Goal: Task Accomplishment & Management: Use online tool/utility

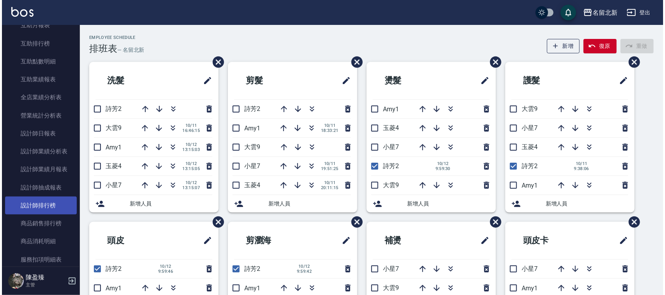
scroll to position [341, 0]
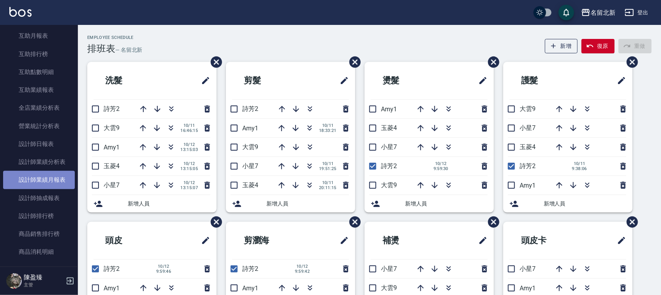
click at [55, 181] on link "設計師業績月報表" at bounding box center [39, 180] width 72 height 18
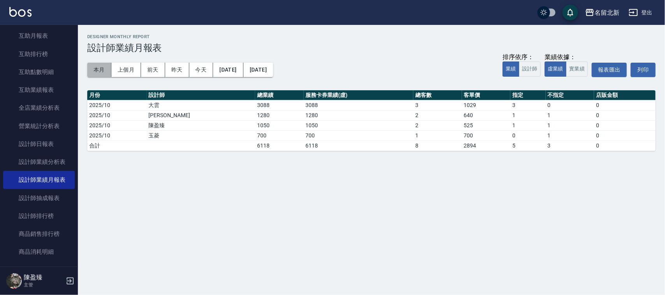
click at [97, 69] on button "本月" at bounding box center [99, 70] width 24 height 14
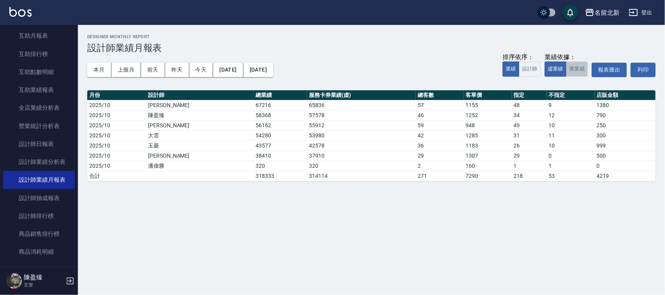
click at [575, 69] on button "實業績" at bounding box center [577, 69] width 22 height 15
click at [553, 67] on button "虛業績" at bounding box center [555, 69] width 22 height 15
click at [98, 67] on button "本月" at bounding box center [99, 70] width 24 height 14
click at [98, 71] on button "本月" at bounding box center [99, 70] width 24 height 14
click at [580, 69] on button "實業績" at bounding box center [577, 69] width 22 height 15
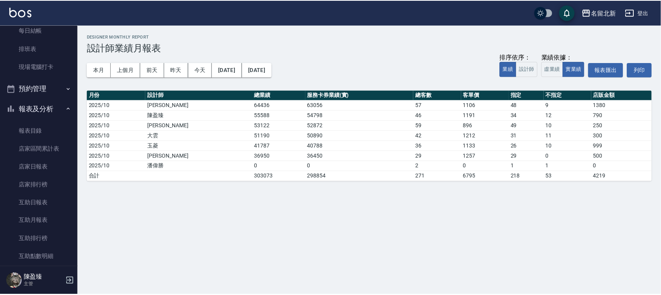
scroll to position [97, 0]
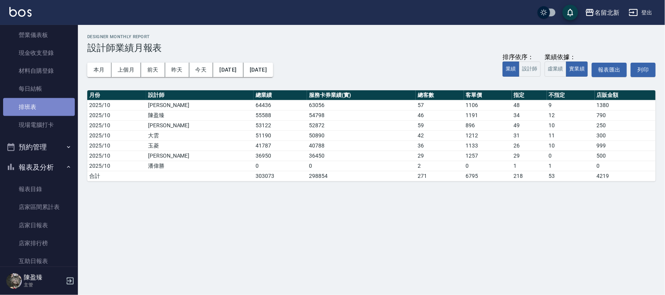
click at [59, 104] on link "排班表" at bounding box center [39, 107] width 72 height 18
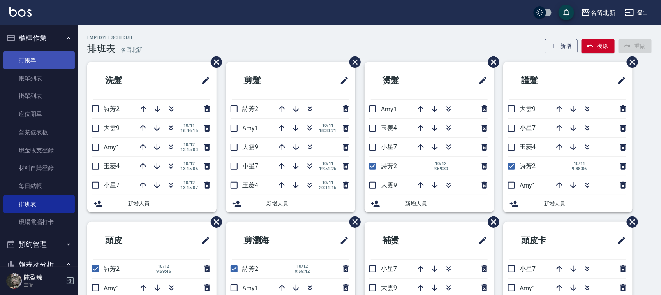
click at [30, 65] on link "打帳單" at bounding box center [39, 60] width 72 height 18
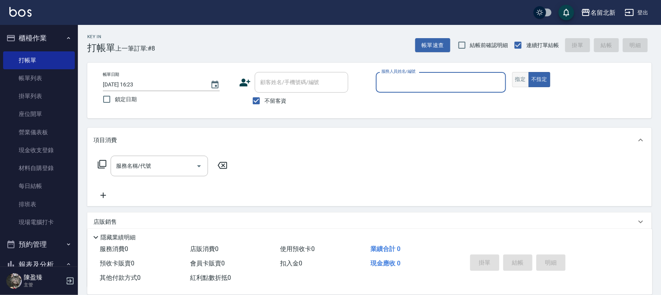
click at [521, 86] on button "指定" at bounding box center [520, 79] width 17 height 15
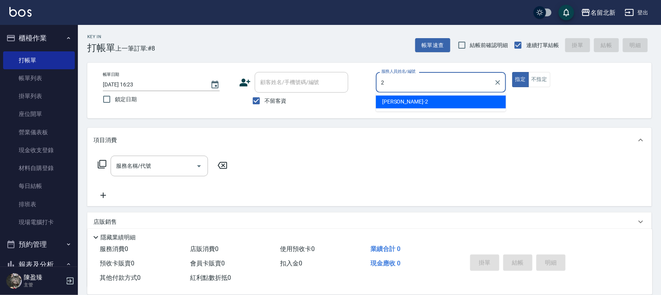
type input "詩芳-2"
type button "true"
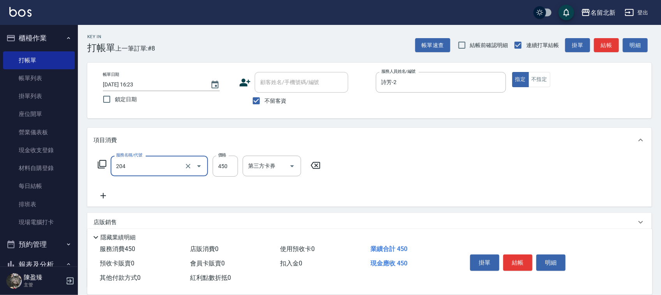
type input "髮質調理洗髮(204)"
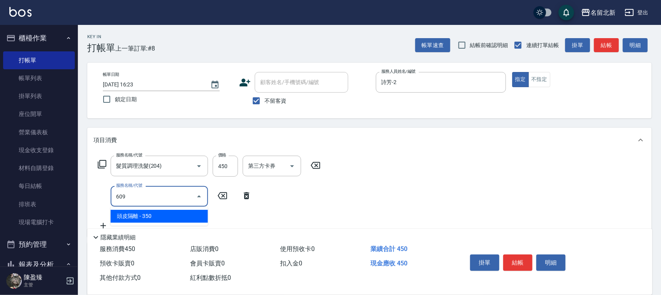
type input "頭皮隔離(609)"
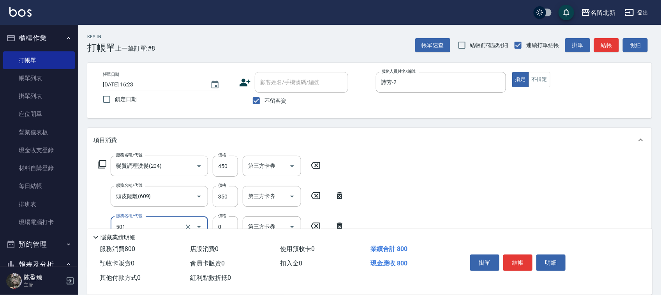
type input "染髮(501)"
type input "1200"
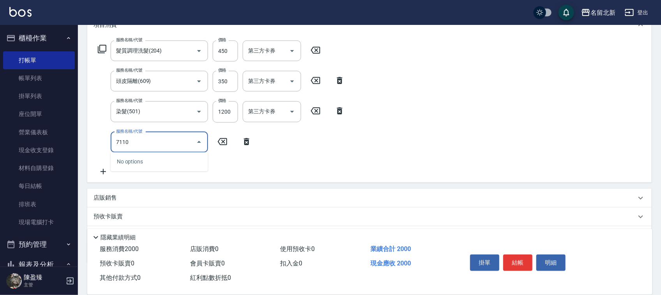
scroll to position [146, 0]
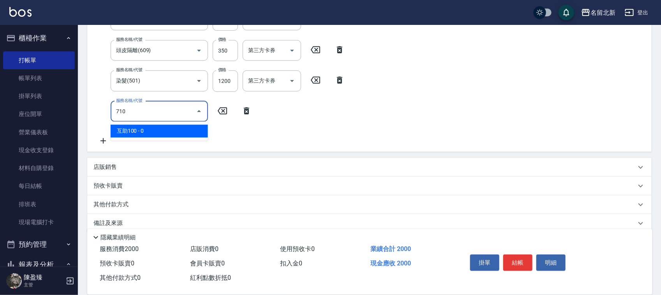
type input "互助100(710)"
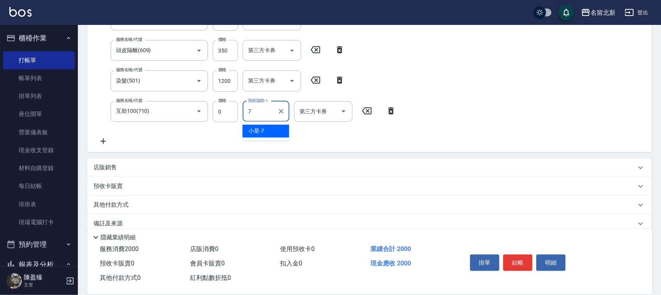
type input "小星-7"
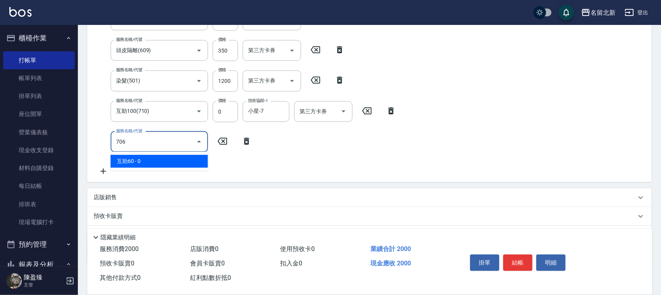
type input "互助60(706)"
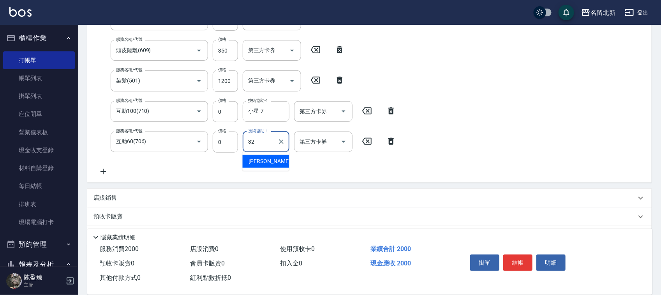
type input "品萱-32"
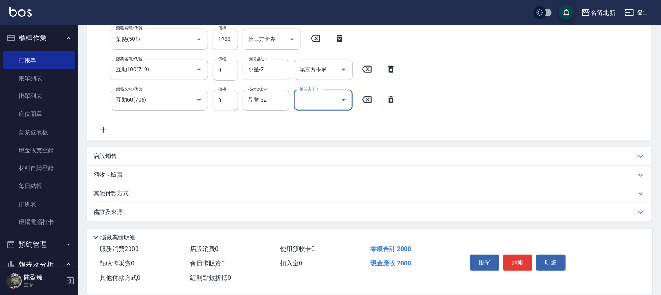
scroll to position [188, 0]
click at [128, 188] on div "其他付款方式" at bounding box center [369, 193] width 564 height 19
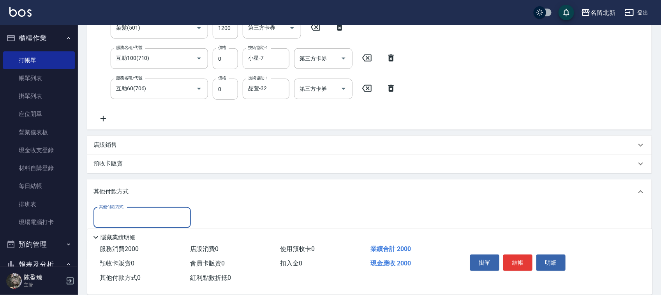
scroll to position [234, 0]
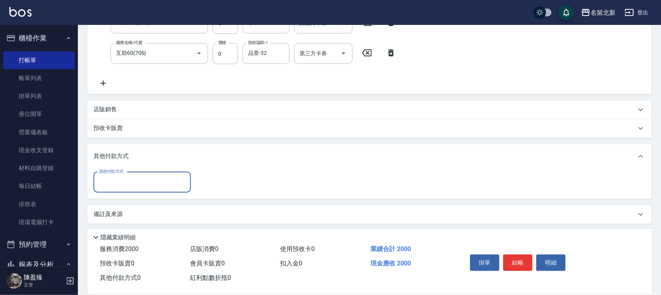
click at [117, 190] on div "其他付款方式" at bounding box center [141, 182] width 97 height 21
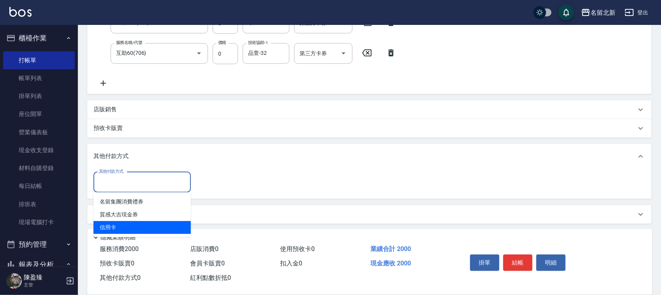
click at [120, 227] on span "信用卡" at bounding box center [141, 227] width 97 height 13
type input "信用卡"
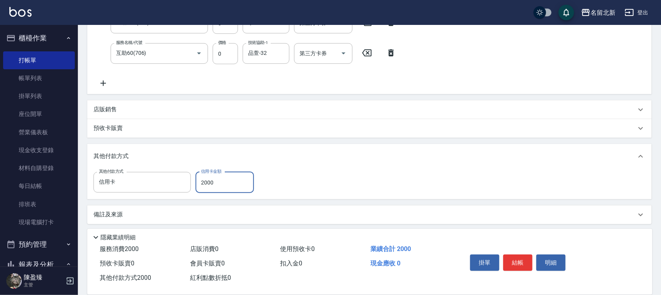
type input "2000"
drag, startPoint x: 500, startPoint y: 263, endPoint x: 508, endPoint y: 264, distance: 8.2
click at [508, 264] on div "掛單 結帳 明細" at bounding box center [518, 263] width 102 height 25
click at [508, 264] on button "結帳" at bounding box center [517, 263] width 29 height 16
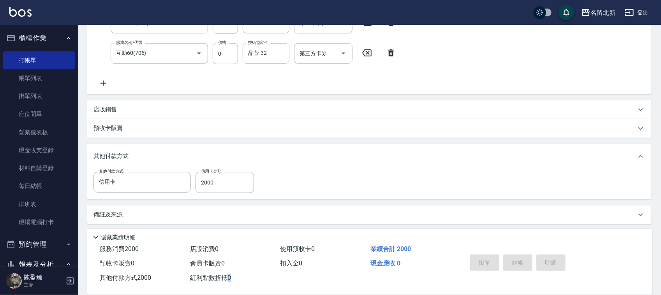
click at [508, 264] on div "掛單 結帳 明細" at bounding box center [518, 263] width 102 height 25
type input "[DATE] 16:25"
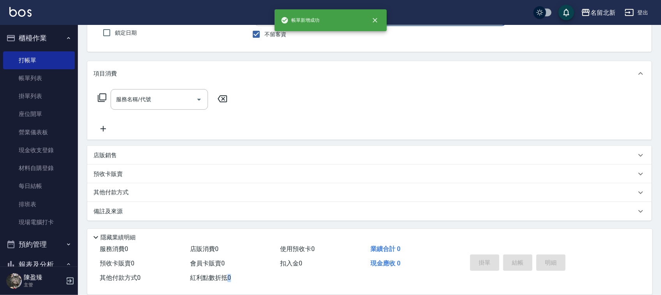
scroll to position [0, 0]
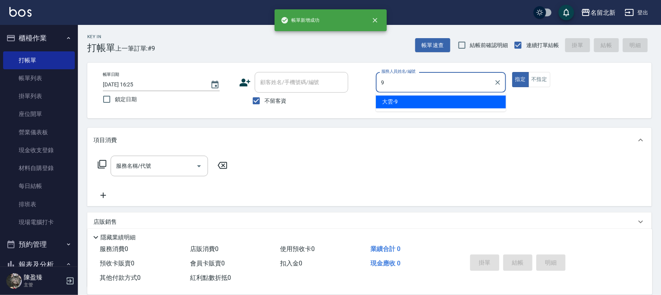
type input "大雲-9"
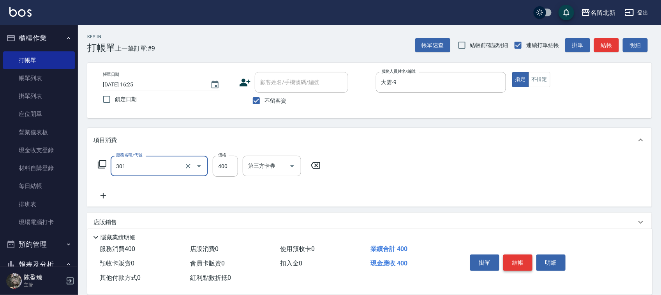
type input "造型剪髮(301)"
type input "350"
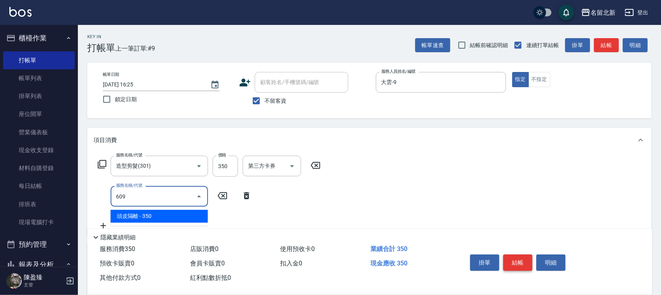
type input "頭皮隔離(609)"
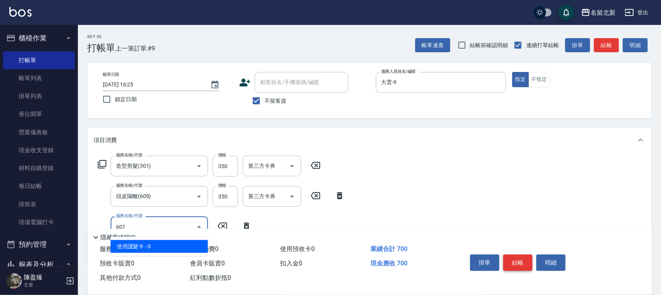
type input "使用護髮卡(601)"
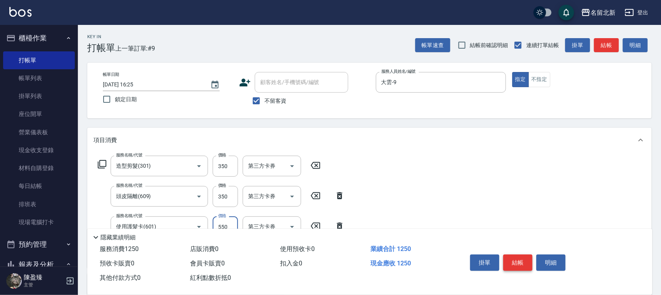
type input "550"
type input "入公司(p01)"
type input "染髮(501)"
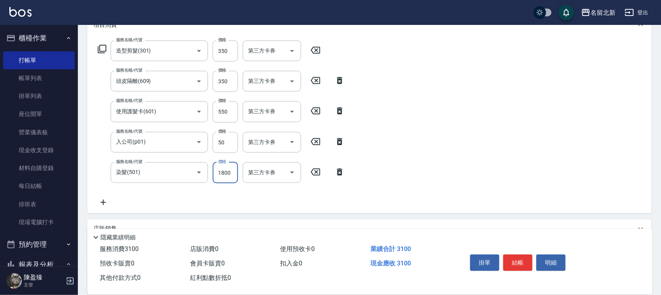
scroll to position [188, 0]
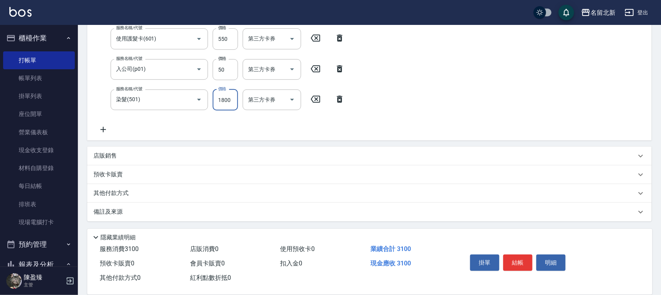
type input "1800"
click at [117, 195] on p "其他付款方式" at bounding box center [112, 193] width 39 height 9
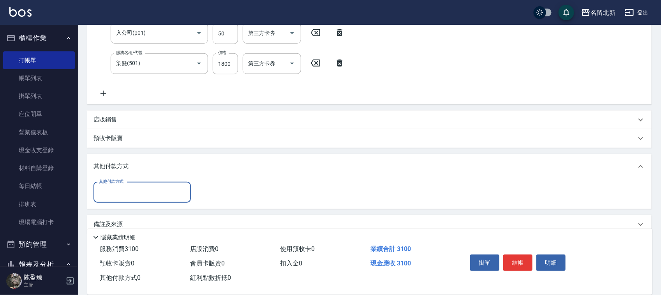
scroll to position [237, 0]
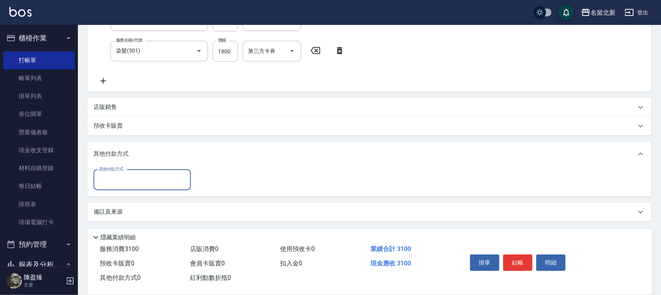
click at [106, 197] on div "項目消費 服務名稱/代號 造型剪髮(301) 服務名稱/代號 價格 350 價格 第三方卡券 第三方卡券 服務名稱/代號 頭皮隔離(609) 服務名稱/代號 …" at bounding box center [369, 56] width 564 height 331
click at [116, 178] on input "其他付款方式" at bounding box center [142, 180] width 90 height 14
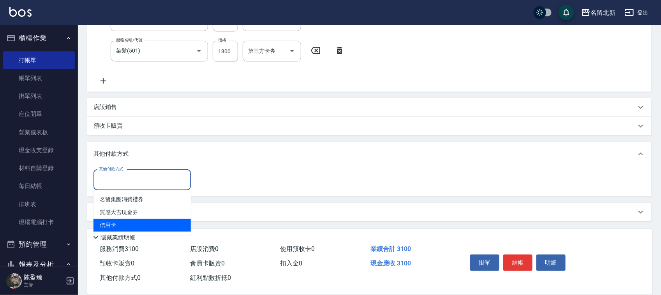
click at [111, 226] on span "信用卡" at bounding box center [141, 225] width 97 height 13
type input "信用卡"
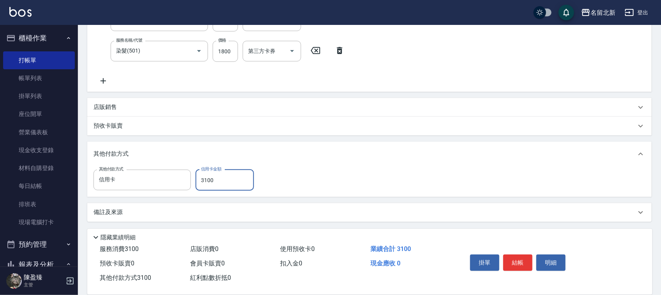
type input "3100"
drag, startPoint x: 504, startPoint y: 269, endPoint x: 511, endPoint y: 256, distance: 14.5
click at [505, 265] on div "掛單 結帳 明細" at bounding box center [518, 263] width 102 height 25
click at [510, 256] on button "結帳" at bounding box center [517, 263] width 29 height 16
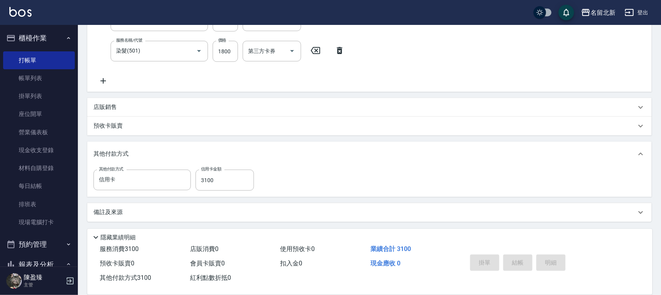
type input "[DATE] 16:26"
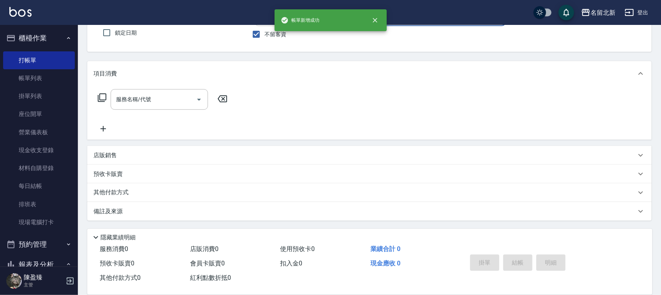
scroll to position [0, 0]
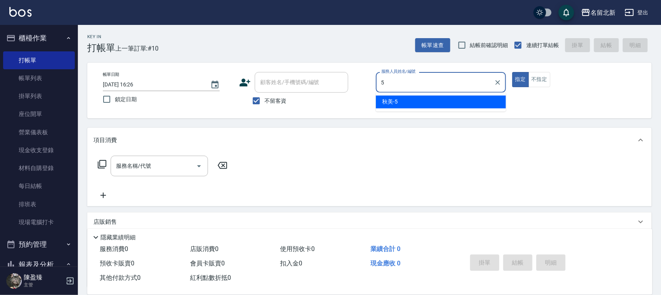
type input "秋美-5"
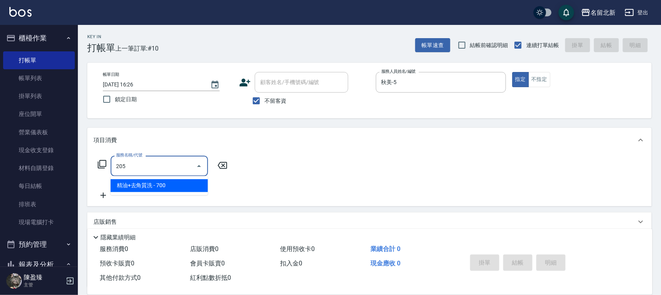
type input "精油+去角質洗(205)"
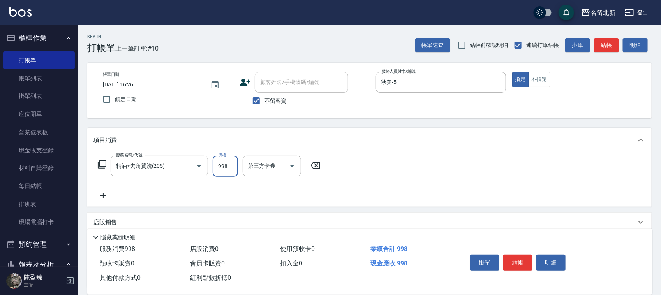
type input "998"
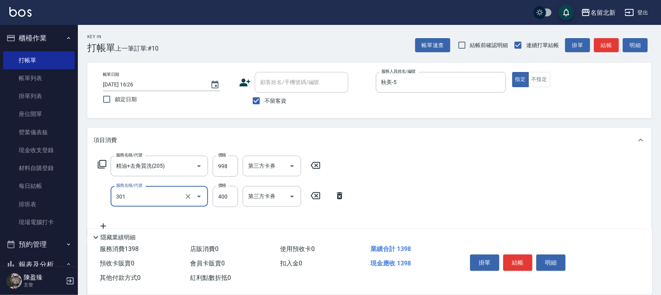
type input "造型剪髮(301)"
type input "388"
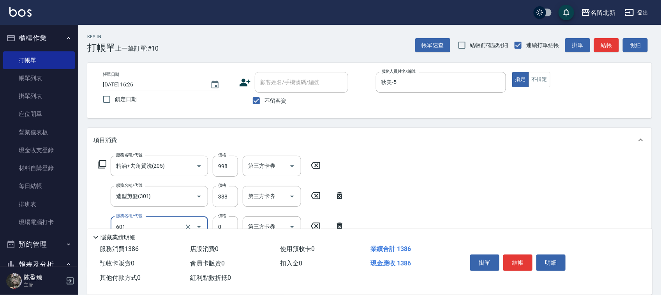
type input "使用護髮卡(601)"
type input "300"
type input "互助100(710)"
type input "[PERSON_NAME]-21"
click at [510, 255] on button "結帳" at bounding box center [517, 263] width 29 height 16
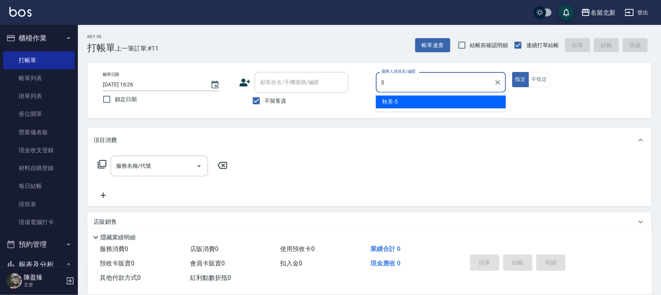
type input "秋美-5"
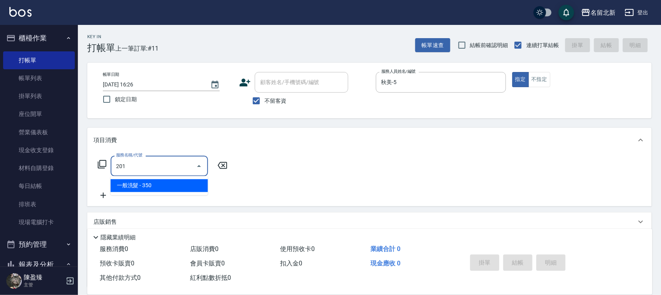
type input "一般洗髮(201)"
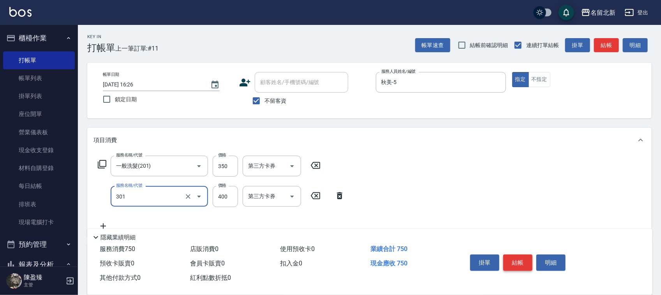
type input "造型剪髮(301)"
type input "350"
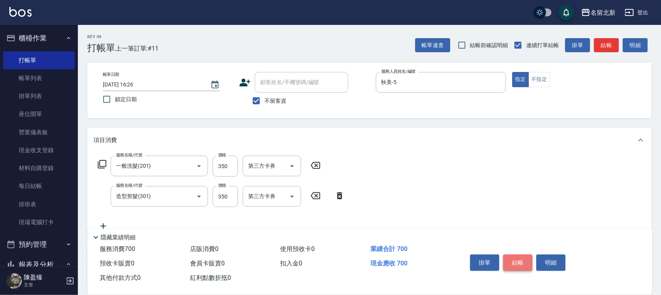
click at [510, 255] on button "結帳" at bounding box center [517, 263] width 29 height 16
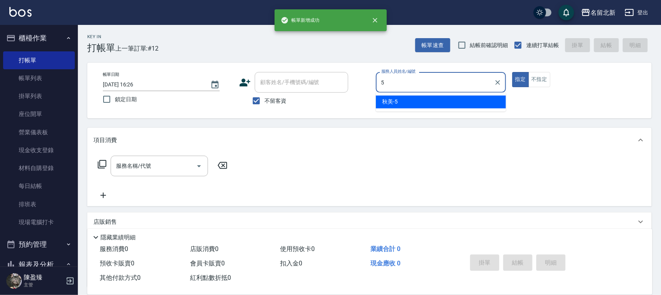
type input "秋美-5"
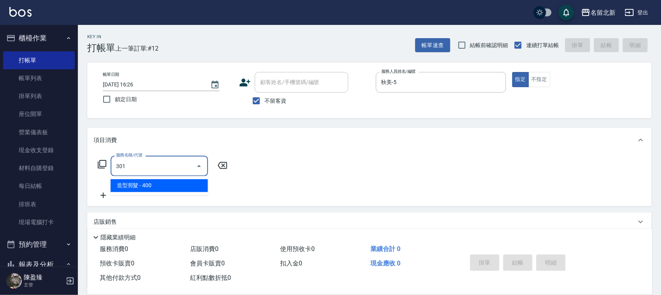
type input "造型剪髮(301)"
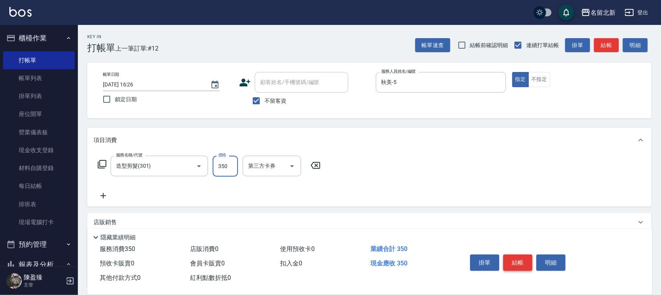
type input "350"
click at [509, 255] on button "結帳" at bounding box center [517, 263] width 29 height 16
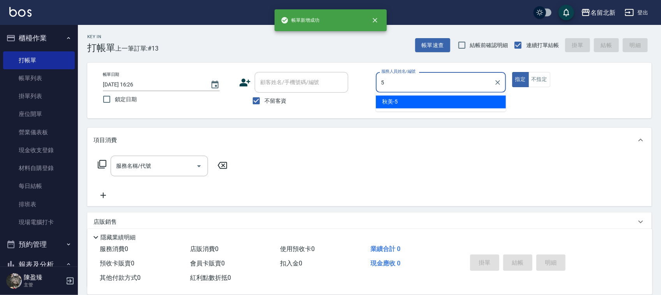
type input "秋美-5"
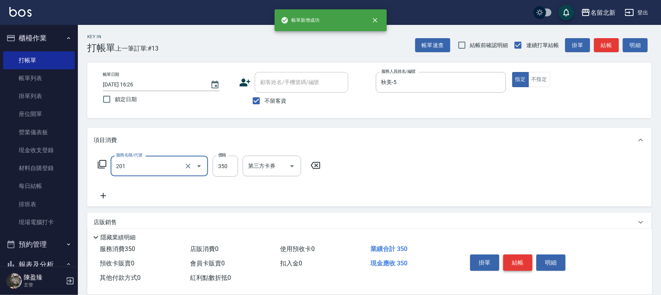
type input "一般洗髮(201)"
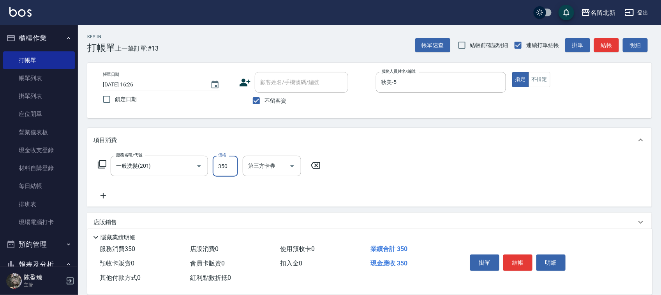
click at [509, 255] on button "結帳" at bounding box center [517, 263] width 29 height 16
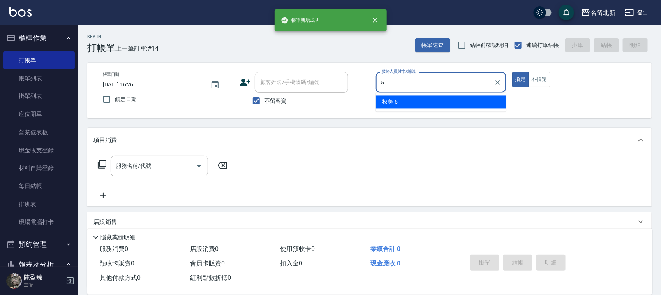
type input "秋美-5"
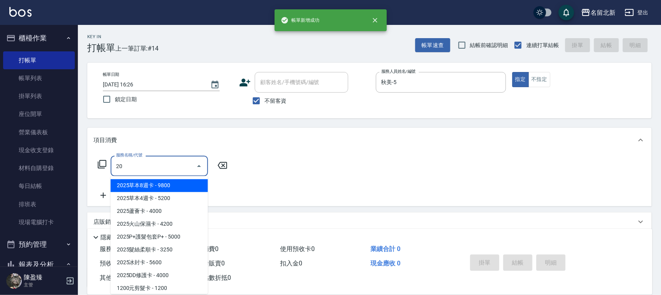
type input "2"
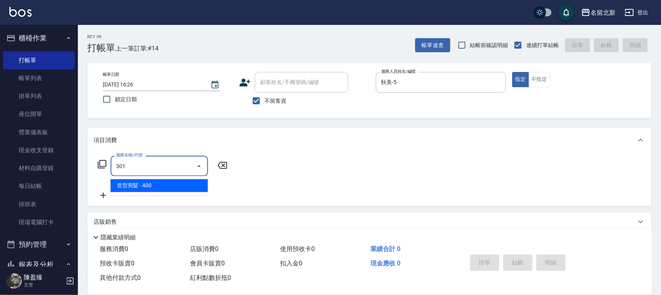
type input "造型剪髮(301)"
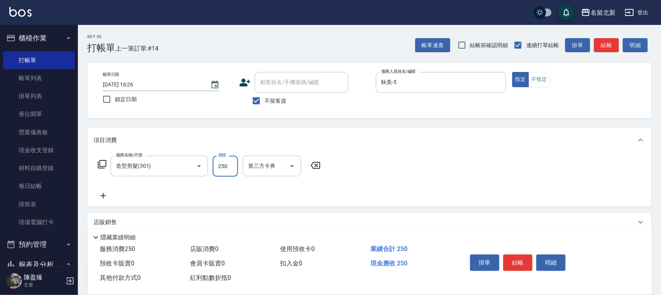
type input "250"
click at [509, 255] on button "結帳" at bounding box center [517, 263] width 29 height 16
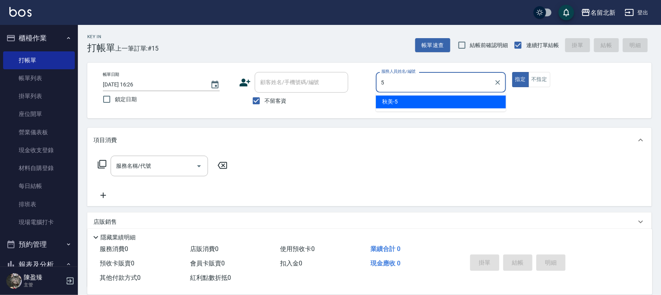
type input "秋美-5"
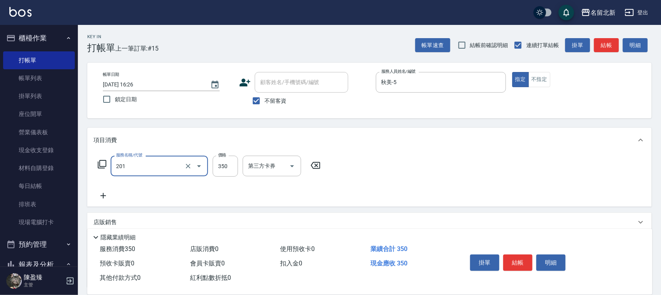
type input "一般洗髮(201)"
type input "300"
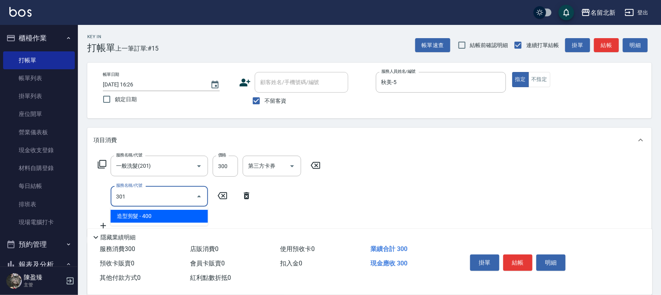
type input "造型剪髮(301)"
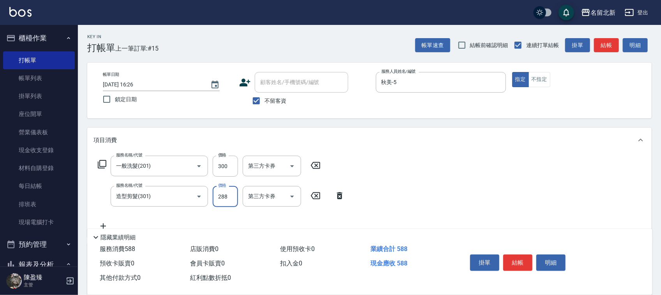
type input "288"
click at [509, 255] on button "結帳" at bounding box center [517, 263] width 29 height 16
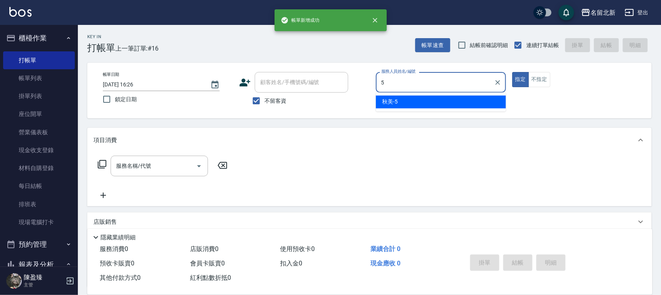
type input "秋美-5"
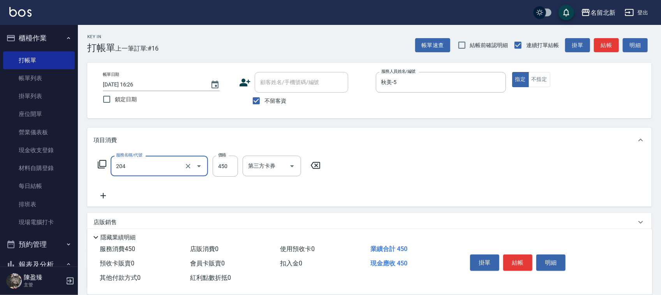
type input "髮質調理洗髮(204)"
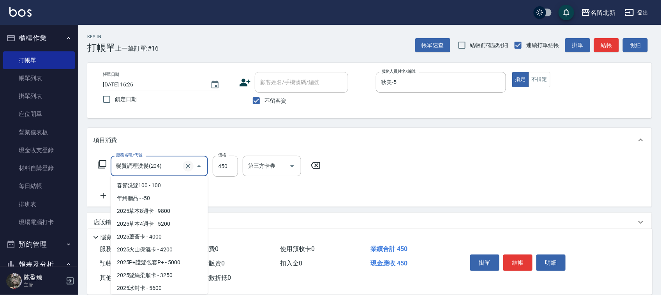
drag, startPoint x: 178, startPoint y: 162, endPoint x: 189, endPoint y: 163, distance: 10.9
click at [180, 162] on input "髮質調理洗髮(204)" at bounding box center [148, 166] width 69 height 14
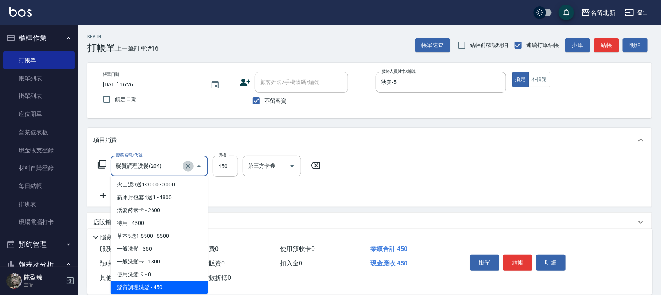
click at [189, 163] on icon "Clear" at bounding box center [188, 166] width 8 height 8
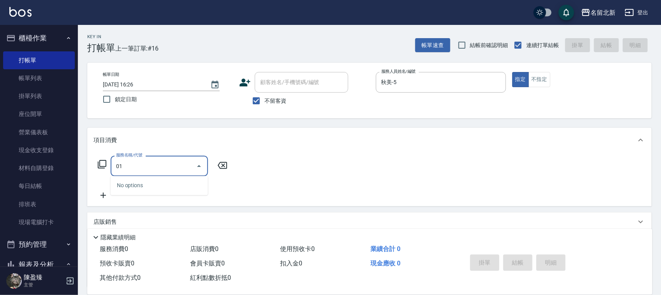
type input "0"
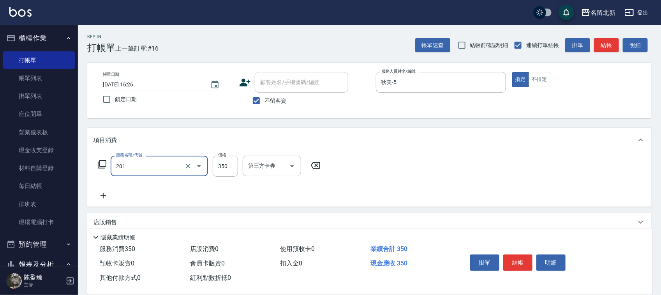
type input "一般洗髮(201)"
click at [522, 255] on button "結帳" at bounding box center [517, 263] width 29 height 16
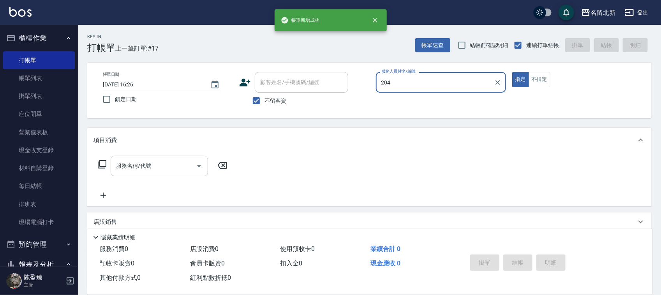
type input "204"
click at [512, 72] on button "指定" at bounding box center [520, 79] width 17 height 15
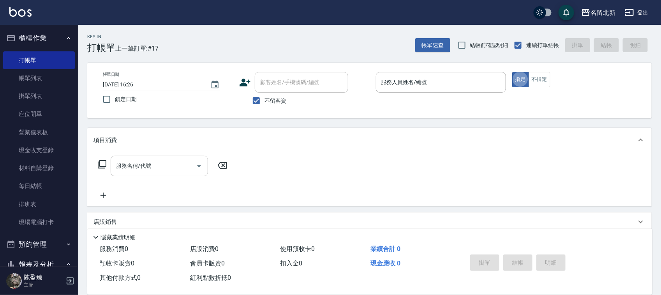
click at [454, 71] on div "帳單日期 [DATE] 16:26 鎖定日期 顧客姓名/手機號碼/編號 顧客姓名/手機號碼/編號 不留客資 服務人員姓名/編號 服務人員姓名/編號 指定 不指定" at bounding box center [369, 91] width 564 height 56
click at [454, 90] on div "服務人員姓名/編號" at bounding box center [441, 82] width 130 height 21
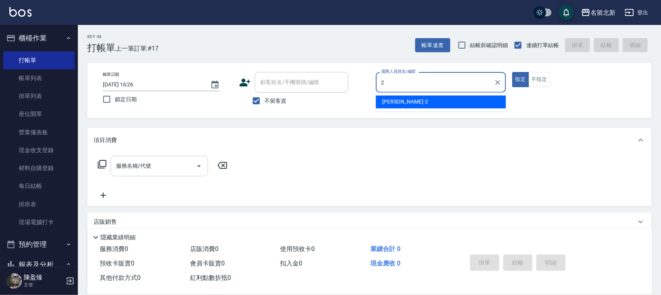
type input "詩芳-2"
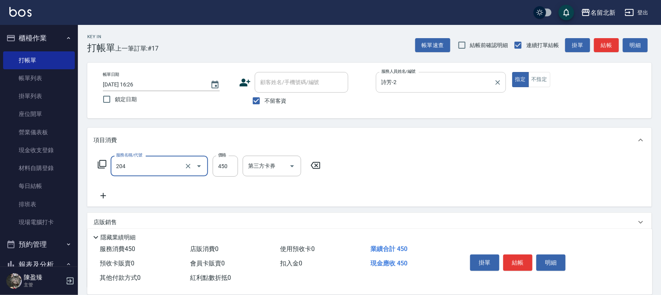
type input "髮質調理洗髮(204)"
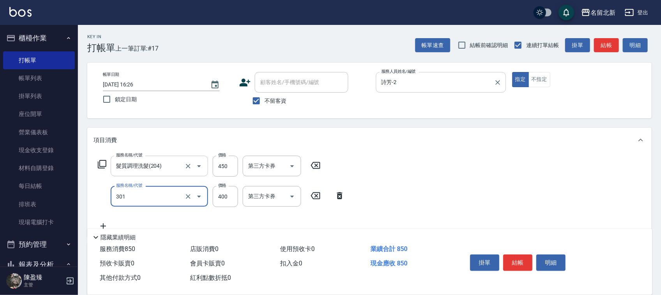
type input "造型剪髮(301)"
type input "388"
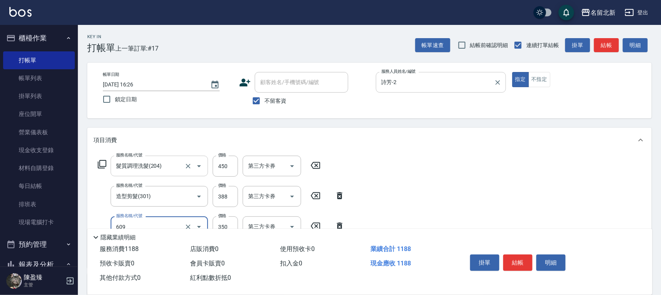
type input "頭皮隔離(609)"
type input "染髮(501)"
type input "1200"
type input "互助100(710)"
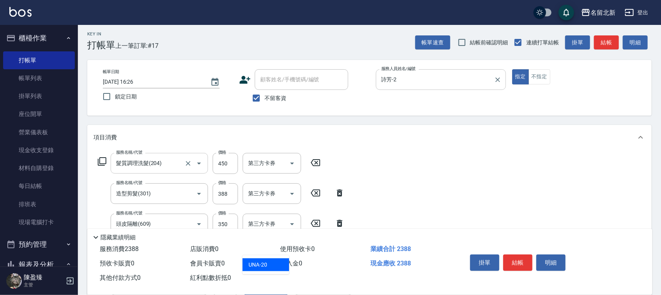
type input "UNA-20"
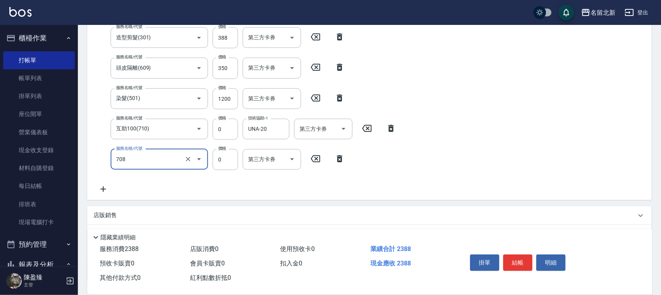
type input "互助80(708)"
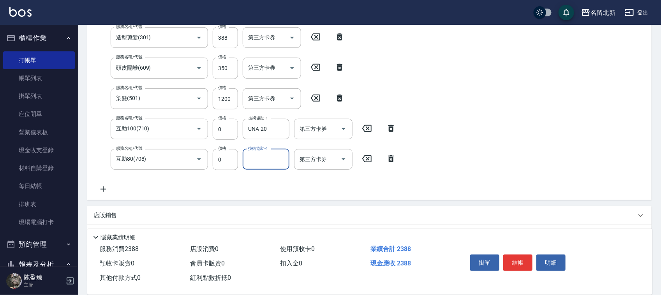
scroll to position [156, 0]
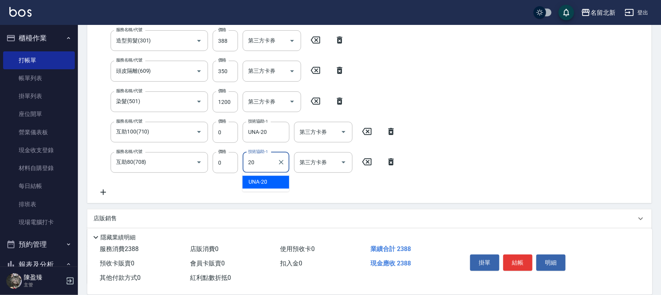
type input "UNA-20"
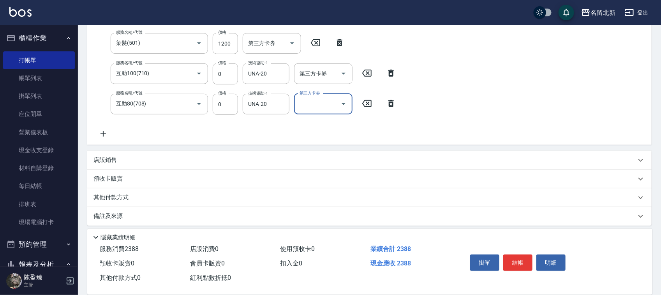
scroll to position [218, 0]
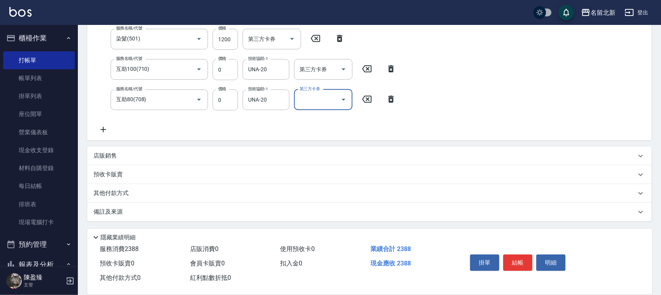
click at [145, 187] on div "其他付款方式" at bounding box center [369, 193] width 564 height 19
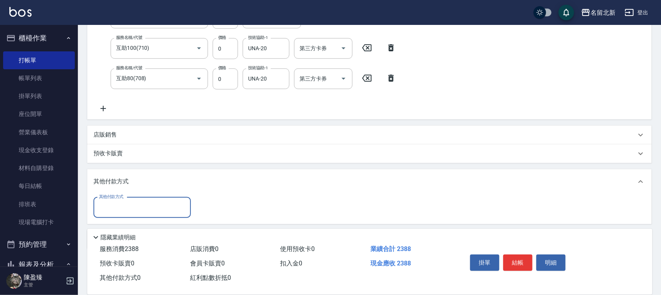
scroll to position [250, 0]
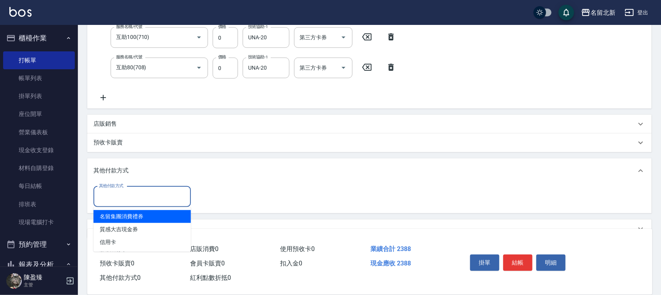
click at [125, 201] on input "其他付款方式" at bounding box center [142, 197] width 90 height 14
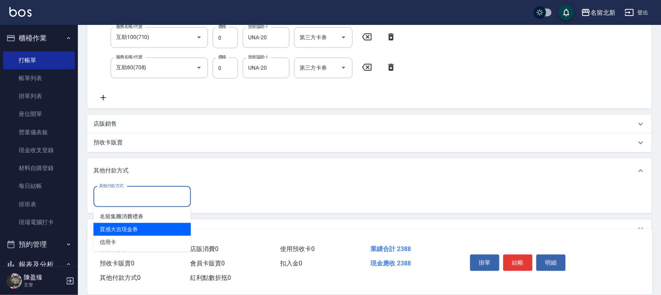
click at [121, 235] on span "質感大吉現金券" at bounding box center [141, 229] width 97 height 13
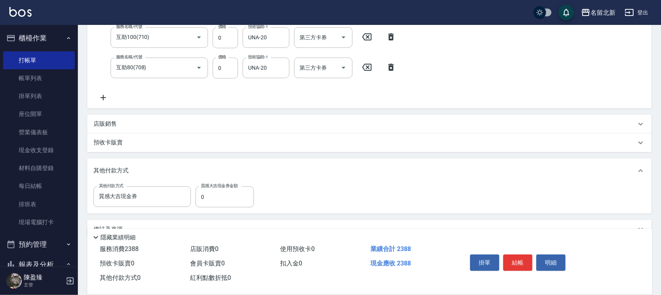
click at [121, 238] on p "隱藏業績明細" at bounding box center [117, 238] width 35 height 8
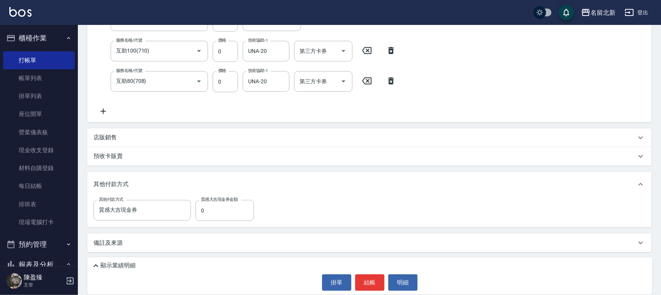
scroll to position [236, 0]
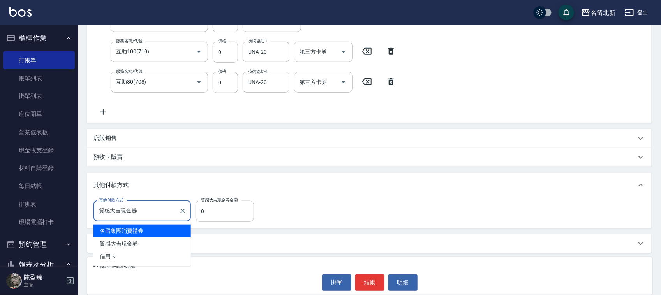
click at [172, 211] on input "質感大吉現金券" at bounding box center [136, 211] width 79 height 14
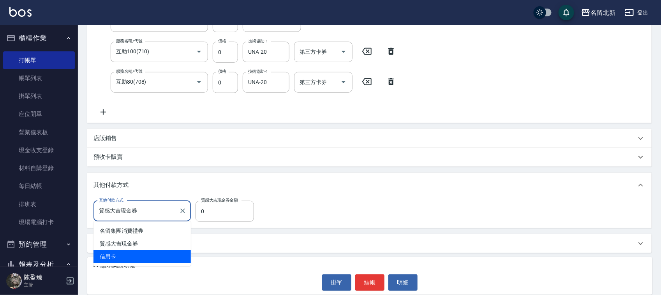
click at [151, 254] on span "信用卡" at bounding box center [141, 256] width 97 height 13
type input "信用卡"
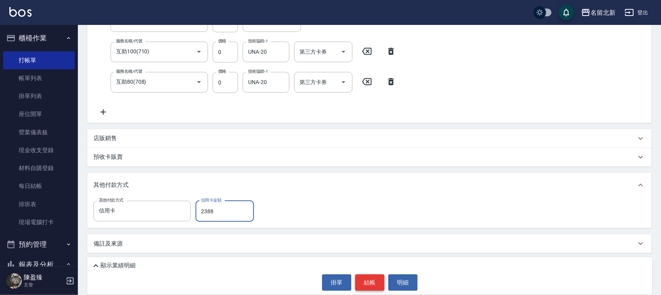
type input "2388"
click at [382, 281] on button "結帳" at bounding box center [369, 282] width 29 height 16
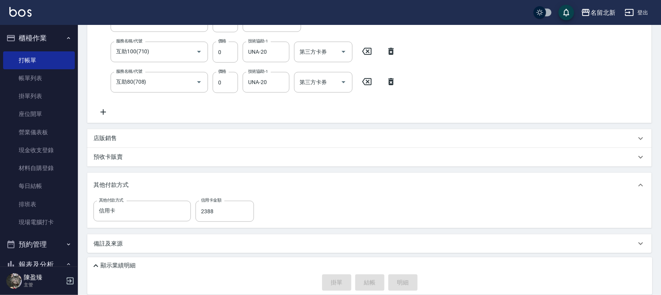
type input "[DATE] 16:27"
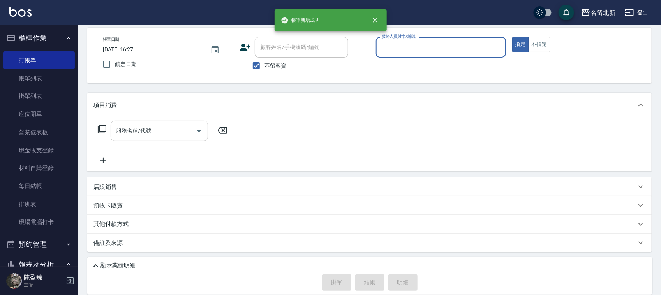
scroll to position [34, 0]
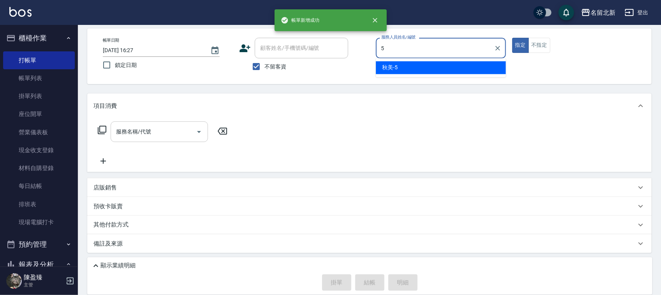
type input "秋美-5"
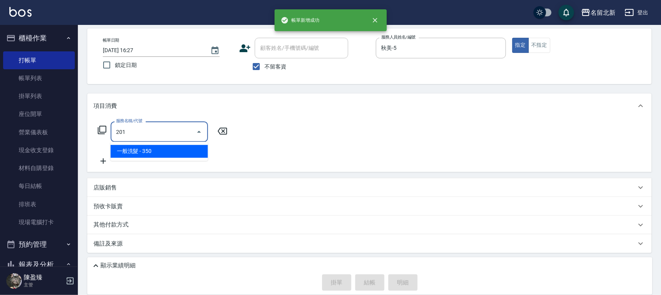
type input "一般洗髮(201)"
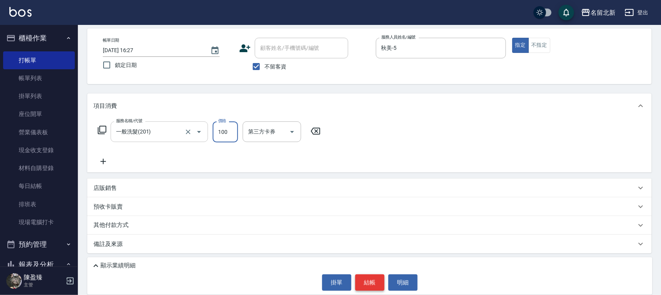
type input "100"
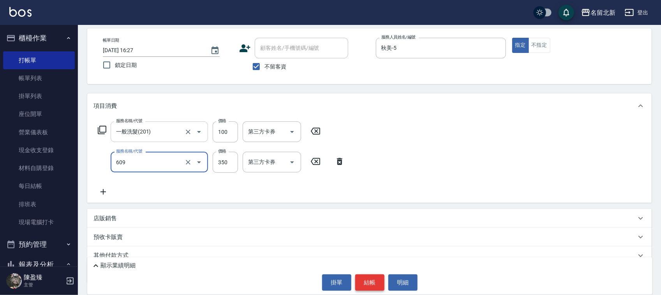
type input "頭皮隔離(609)"
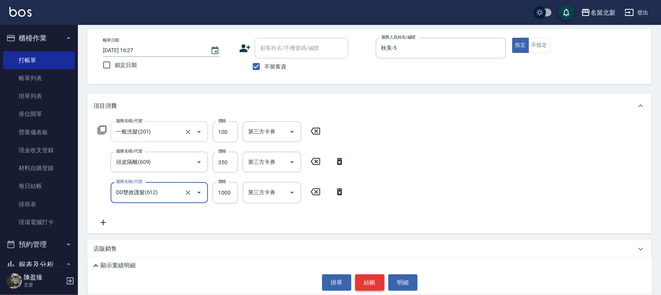
type input "DD雙效護髮(612)"
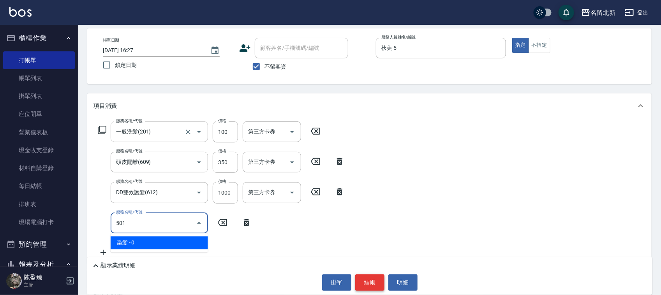
type input "染髮(501)"
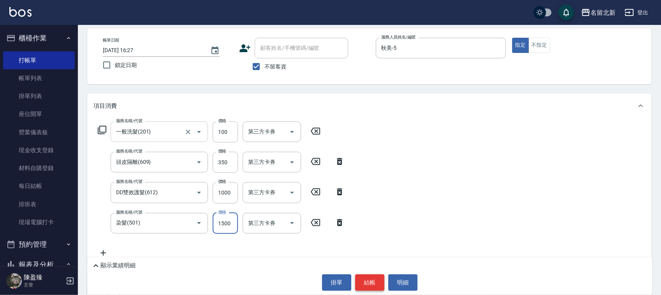
type input "1500"
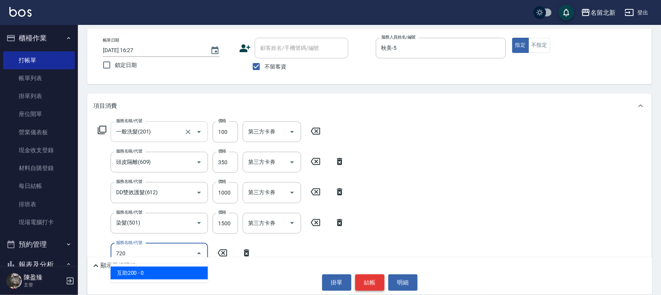
type input "互助200(720)"
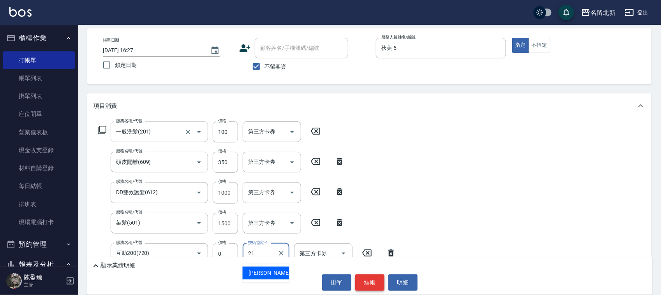
type input "[PERSON_NAME]-21"
type input "洗髮.互助30(703)"
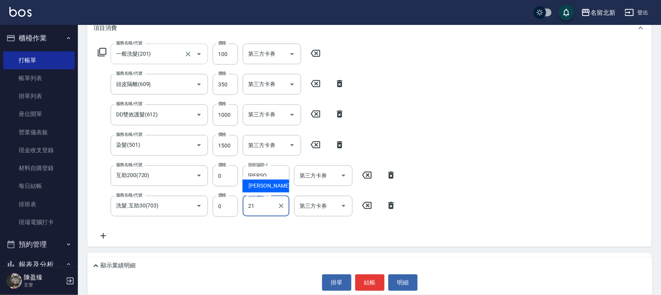
scroll to position [187, 0]
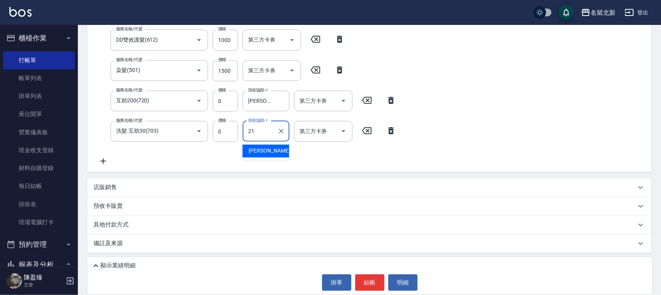
type input "[PERSON_NAME]-21"
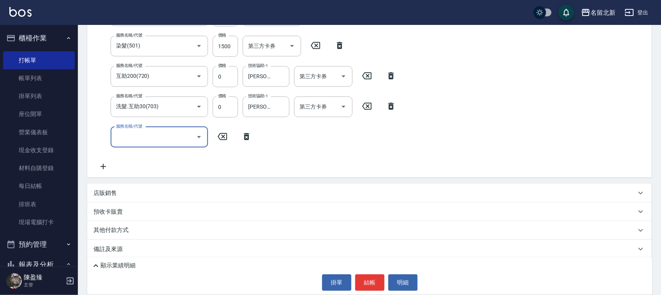
scroll to position [217, 0]
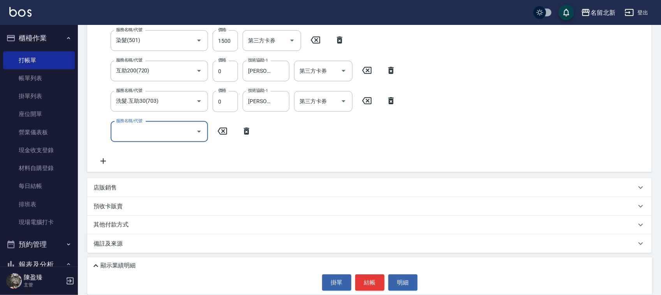
click at [113, 228] on p "其他付款方式" at bounding box center [112, 225] width 39 height 9
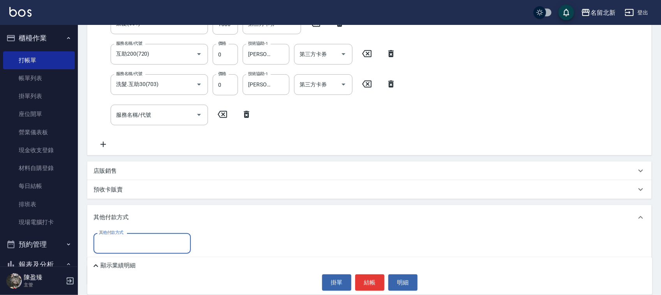
scroll to position [0, 0]
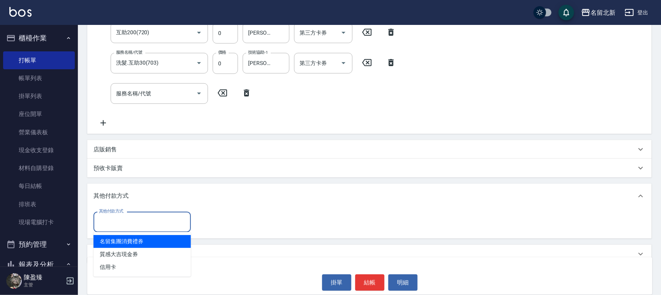
click at [112, 221] on input "其他付款方式" at bounding box center [142, 222] width 90 height 14
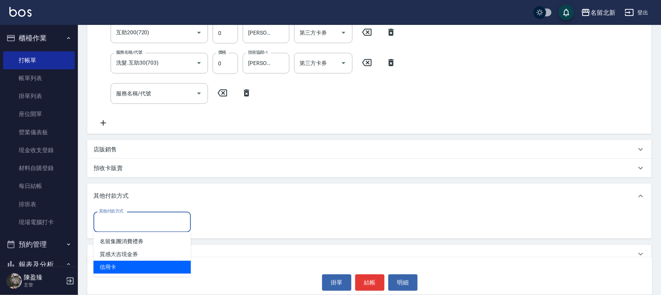
click at [127, 265] on span "信用卡" at bounding box center [141, 267] width 97 height 13
type input "信用卡"
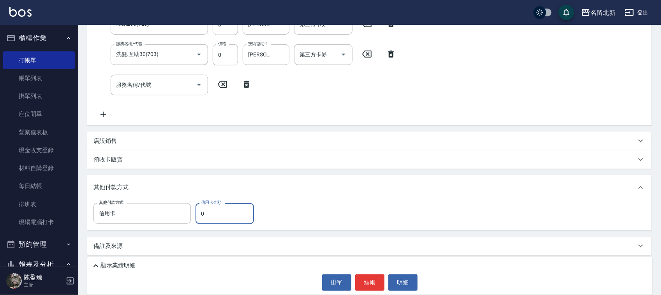
scroll to position [266, 0]
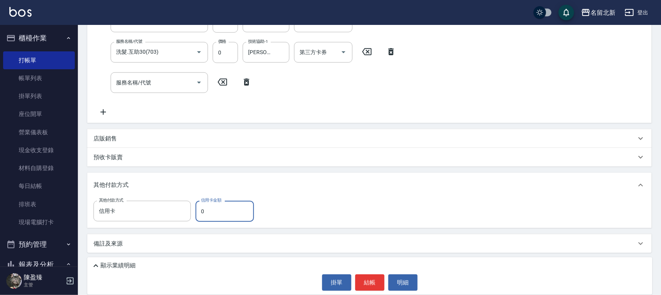
click at [100, 267] on p "顯示業績明細" at bounding box center [117, 266] width 35 height 8
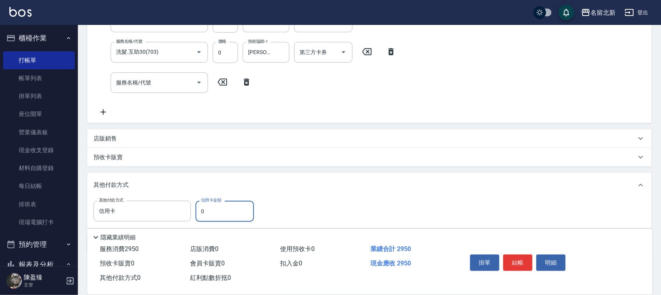
click at [223, 210] on input "0" at bounding box center [224, 211] width 58 height 21
type input "2950"
click at [519, 263] on button "結帳" at bounding box center [517, 263] width 29 height 16
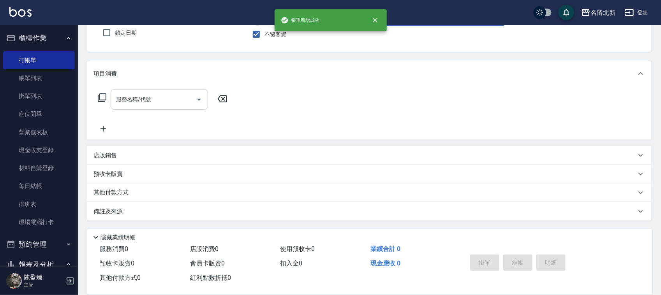
scroll to position [0, 0]
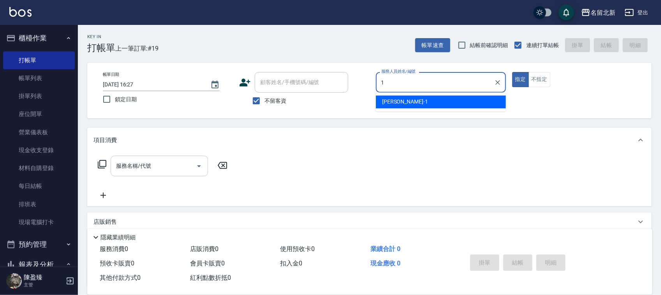
type input "[PERSON_NAME]-1"
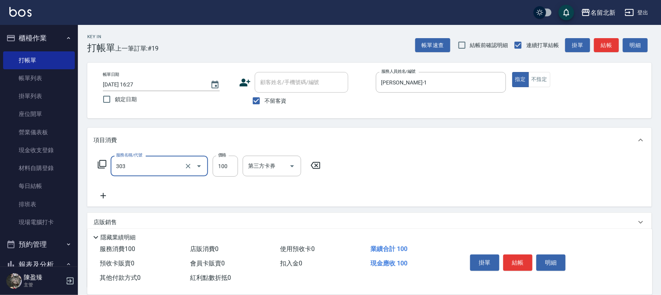
type input "剪瀏海(303)"
click at [511, 262] on button "結帳" at bounding box center [517, 263] width 29 height 16
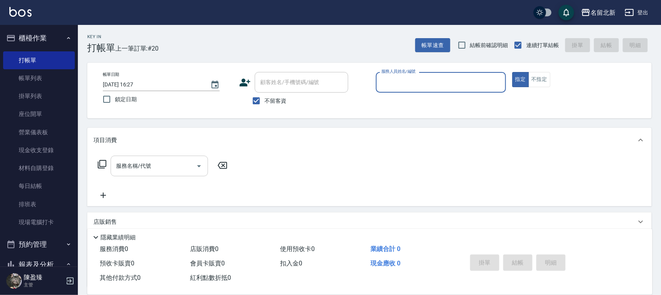
drag, startPoint x: 29, startPoint y: 210, endPoint x: 182, endPoint y: 198, distance: 153.1
click at [29, 209] on link "排班表" at bounding box center [39, 204] width 72 height 18
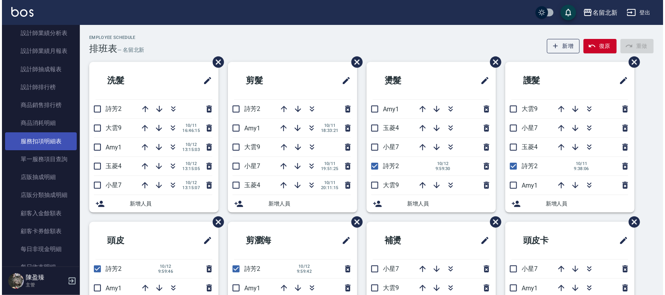
scroll to position [487, 0]
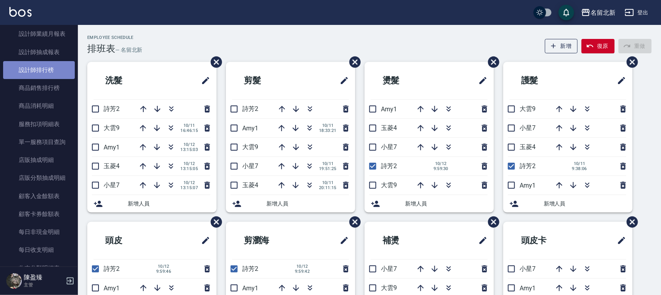
click at [45, 69] on link "設計師排行榜" at bounding box center [39, 70] width 72 height 18
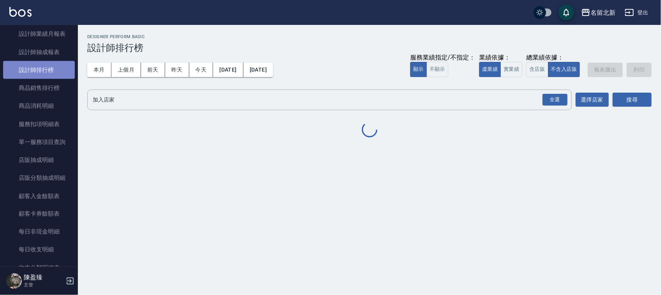
click at [46, 69] on link "設計師排行榜" at bounding box center [39, 70] width 72 height 18
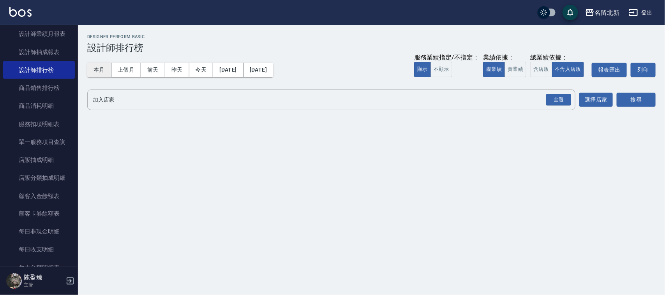
click at [99, 66] on button "本月" at bounding box center [99, 70] width 24 height 14
click at [561, 98] on div "全選" at bounding box center [558, 100] width 25 height 12
click at [624, 107] on div "搜尋" at bounding box center [635, 101] width 39 height 22
click at [625, 106] on button "搜尋" at bounding box center [635, 100] width 39 height 14
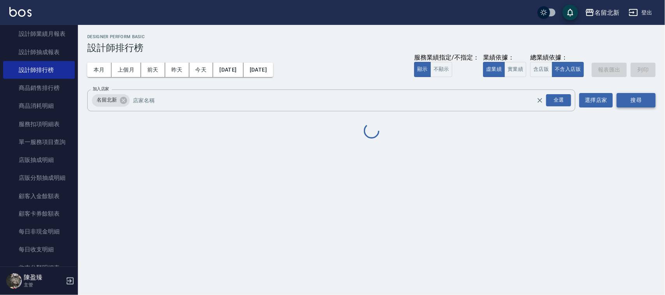
click at [626, 105] on button "搜尋" at bounding box center [635, 100] width 39 height 14
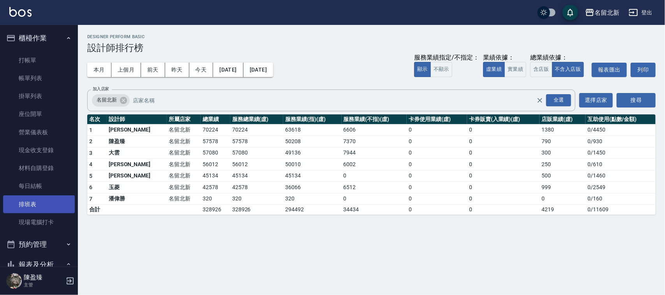
click at [32, 206] on link "排班表" at bounding box center [39, 204] width 72 height 18
click at [33, 206] on link "排班表" at bounding box center [39, 204] width 72 height 18
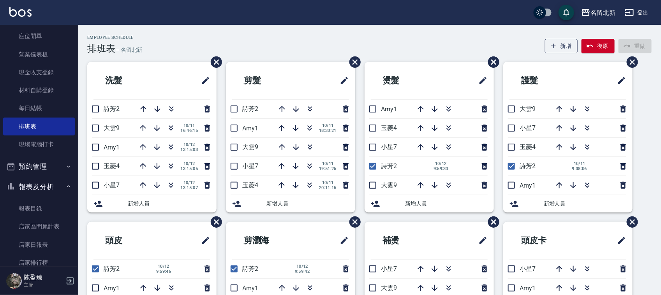
scroll to position [195, 0]
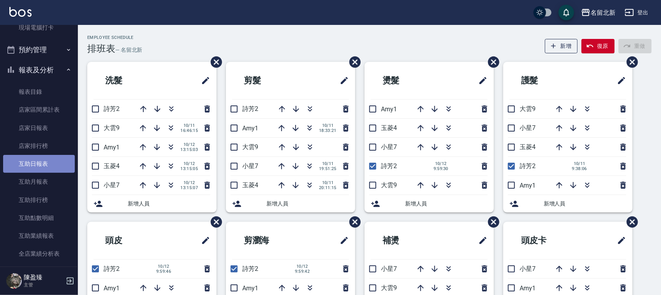
click at [49, 166] on link "互助日報表" at bounding box center [39, 164] width 72 height 18
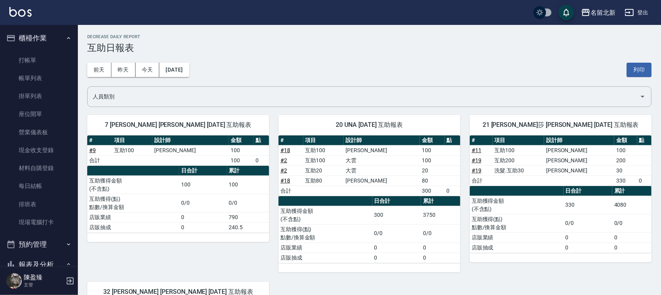
drag, startPoint x: 53, startPoint y: 202, endPoint x: 474, endPoint y: 8, distance: 463.6
click at [53, 202] on link "排班表" at bounding box center [39, 204] width 72 height 18
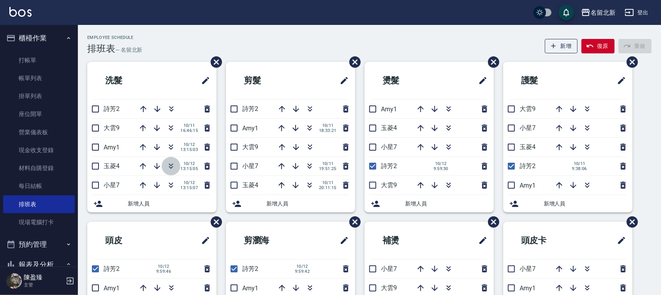
click at [170, 165] on icon "button" at bounding box center [171, 165] width 4 height 3
click at [236, 108] on input "checkbox" at bounding box center [234, 109] width 16 height 16
click at [282, 127] on icon "button" at bounding box center [281, 127] width 9 height 9
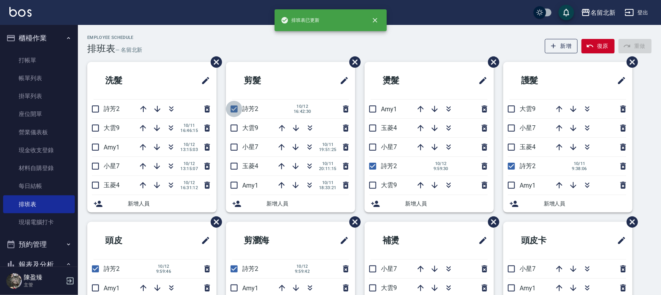
click at [236, 111] on input "checkbox" at bounding box center [234, 109] width 16 height 16
checkbox input "false"
